Goal: Transaction & Acquisition: Purchase product/service

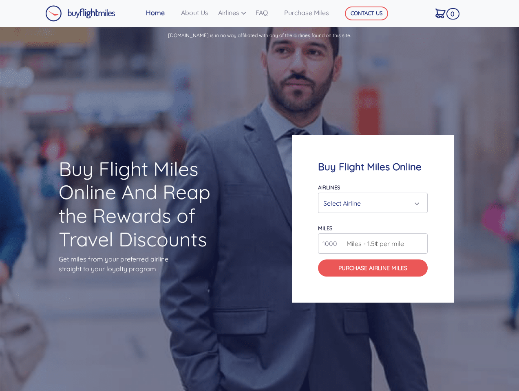
click at [233, 13] on link "Airlines" at bounding box center [234, 12] width 38 height 16
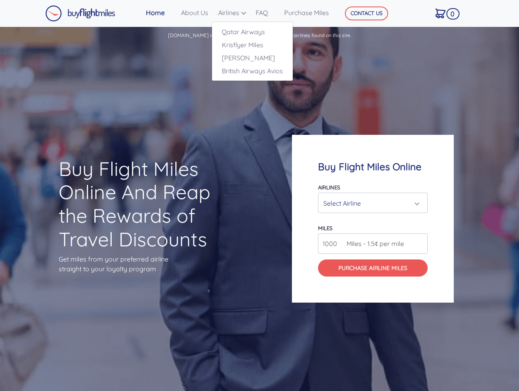
click at [444, 13] on img at bounding box center [440, 14] width 10 height 10
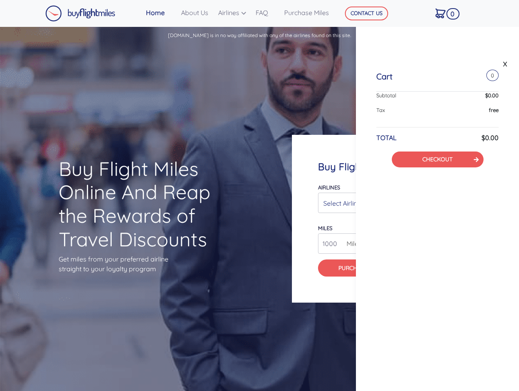
click at [440, 13] on img at bounding box center [440, 14] width 10 height 10
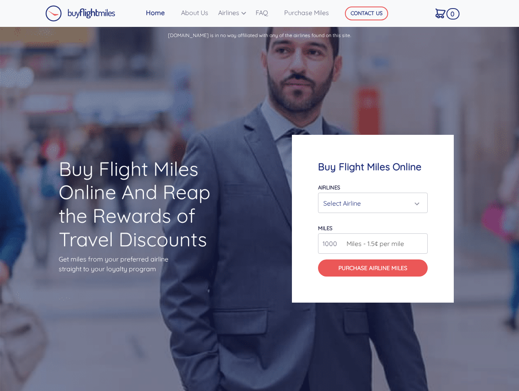
click at [373, 203] on div "Select Airline" at bounding box center [370, 203] width 94 height 15
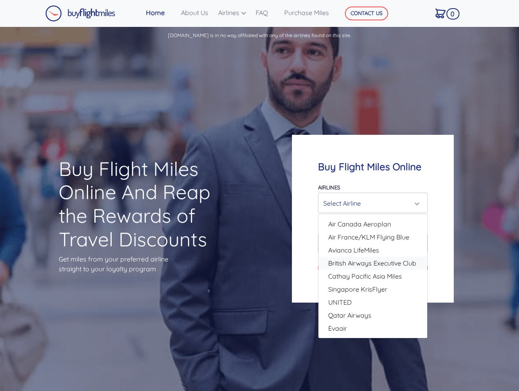
click at [373, 268] on link "British Airways Executive Club" at bounding box center [372, 263] width 109 height 13
select select "British Airways Executive Club"
type input "80000"
